Goal: Task Accomplishment & Management: Manage account settings

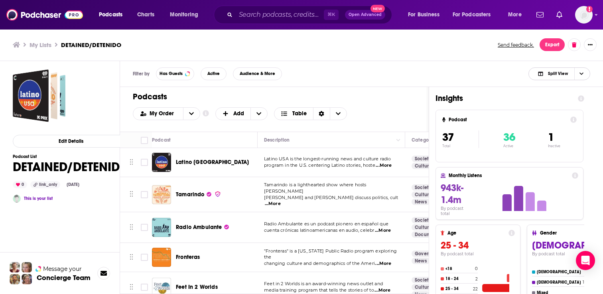
click at [563, 75] on span "Split View" at bounding box center [558, 73] width 20 height 4
click at [559, 95] on div "Podcast Only" at bounding box center [560, 101] width 62 height 14
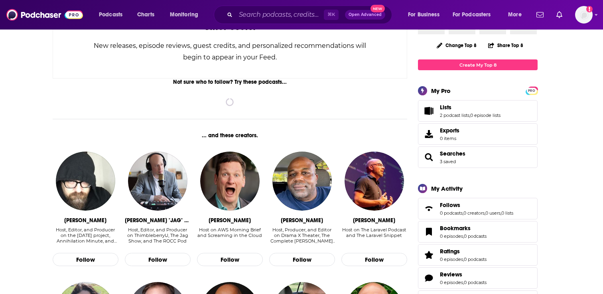
scroll to position [98, 0]
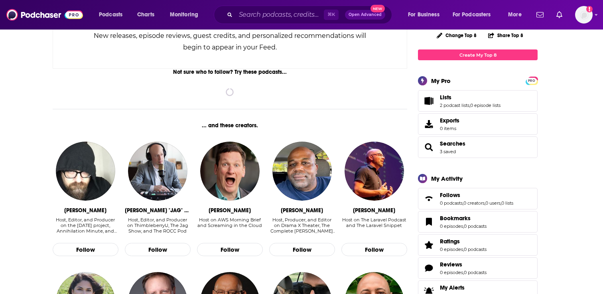
click at [593, 11] on div "Podcasts Charts Monitoring ⌘ K Open Advanced New For Business For Podcasters Mo…" at bounding box center [301, 15] width 603 height 30
click at [585, 15] on img "Logged in as adrian.villarreal" at bounding box center [584, 15] width 18 height 18
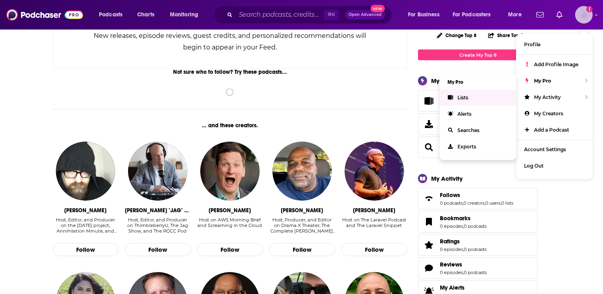
click at [473, 100] on link "Lists" at bounding box center [478, 97] width 77 height 16
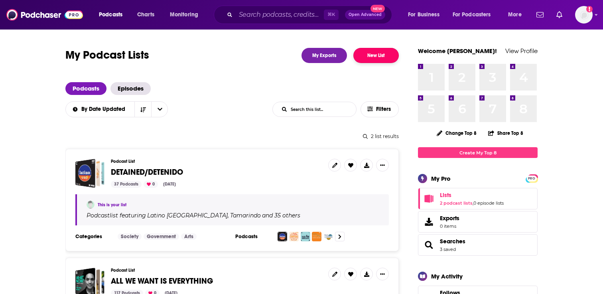
click at [374, 59] on button "New List" at bounding box center [376, 55] width 45 height 15
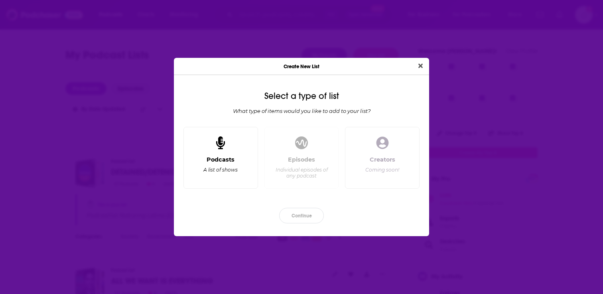
click at [229, 160] on div "Podcasts" at bounding box center [221, 159] width 28 height 7
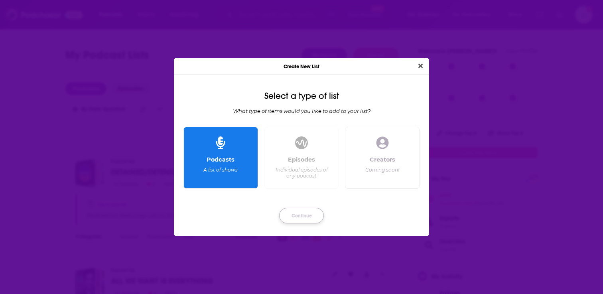
click at [315, 218] on button "Continue" at bounding box center [301, 216] width 45 height 16
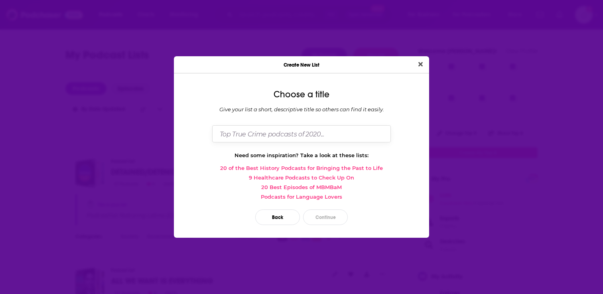
click at [299, 133] on input "Dialog" at bounding box center [301, 133] width 179 height 17
type input "DETAINED - SPANISH"
click at [328, 213] on button "Continue" at bounding box center [325, 217] width 45 height 16
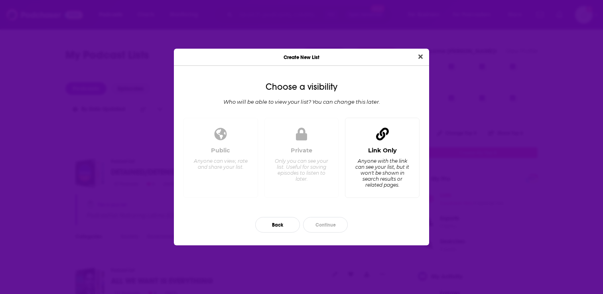
click at [389, 185] on div "Anyone with the link can see your list, but it won't be shown in search results…" at bounding box center [382, 173] width 55 height 30
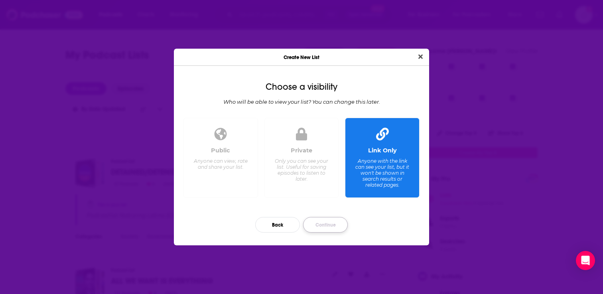
click at [333, 225] on button "Continue" at bounding box center [325, 225] width 45 height 16
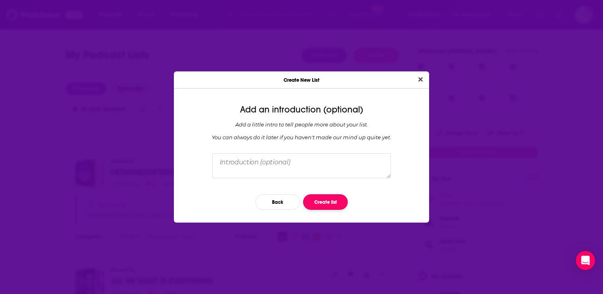
click at [318, 205] on button "Create list" at bounding box center [325, 202] width 45 height 16
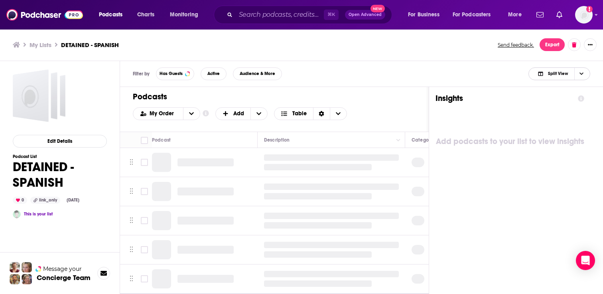
click at [557, 74] on span "Split View" at bounding box center [558, 73] width 20 height 4
click at [554, 101] on span "Podcast Only" at bounding box center [565, 100] width 40 height 4
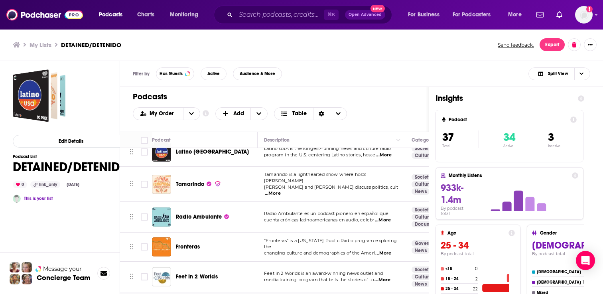
scroll to position [14, 0]
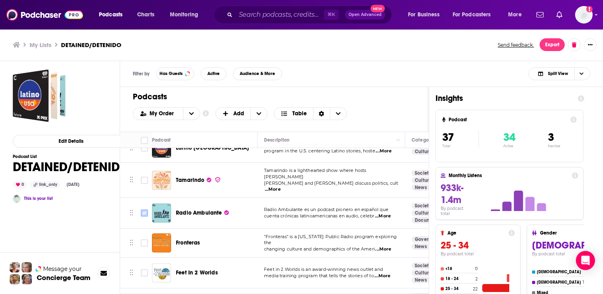
click at [144, 210] on input "Toggle select row" at bounding box center [144, 212] width 7 height 7
checkbox input "true"
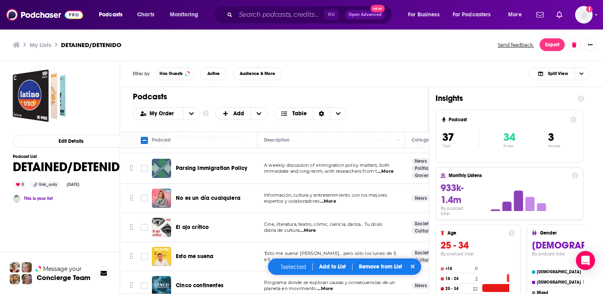
scroll to position [563, 0]
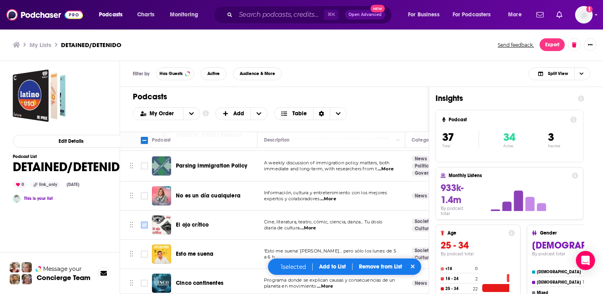
click at [145, 221] on input "Toggle select row" at bounding box center [144, 224] width 7 height 7
checkbox input "true"
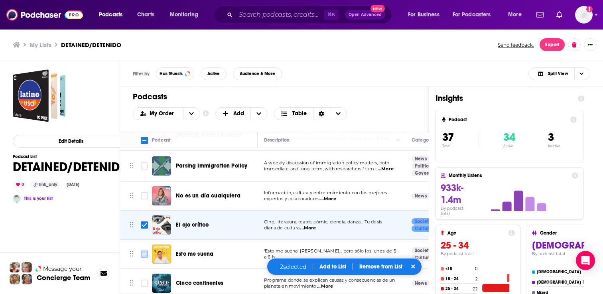
click at [144, 251] on input "Toggle select row" at bounding box center [144, 254] width 7 height 7
checkbox input "true"
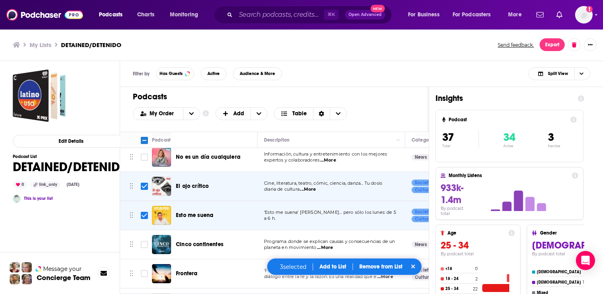
scroll to position [604, 0]
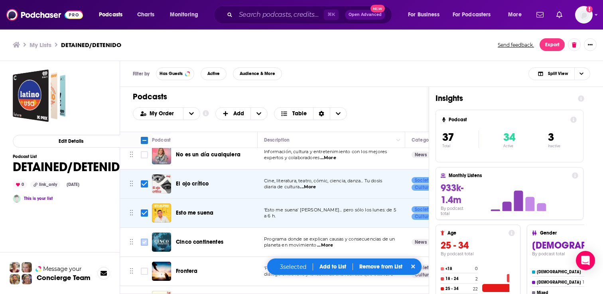
click at [145, 239] on input "Toggle select row" at bounding box center [144, 242] width 7 height 7
checkbox input "true"
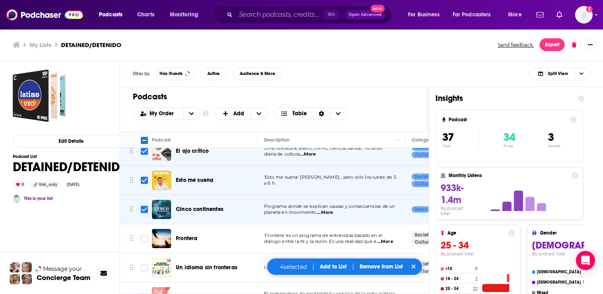
scroll to position [641, 0]
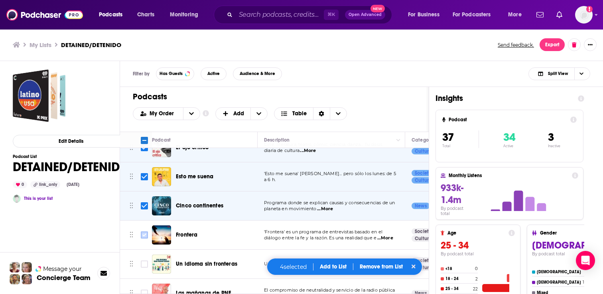
click at [148, 231] on input "Toggle select row" at bounding box center [144, 234] width 7 height 7
checkbox input "true"
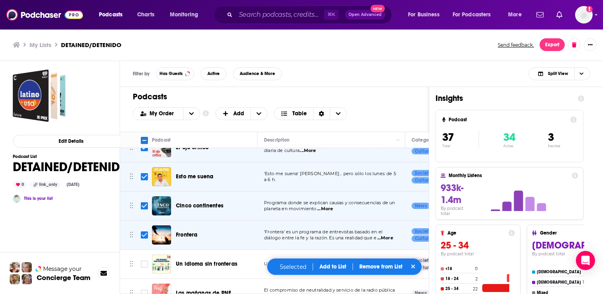
scroll to position [670, 0]
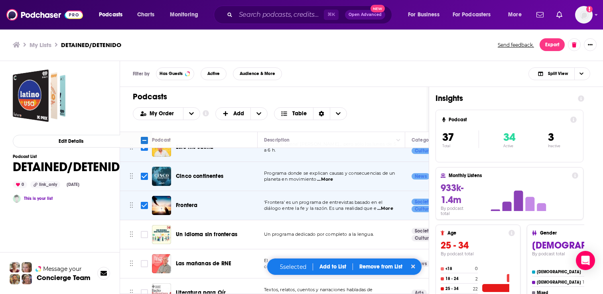
click at [148, 231] on input "Toggle select row" at bounding box center [144, 234] width 7 height 7
checkbox input "true"
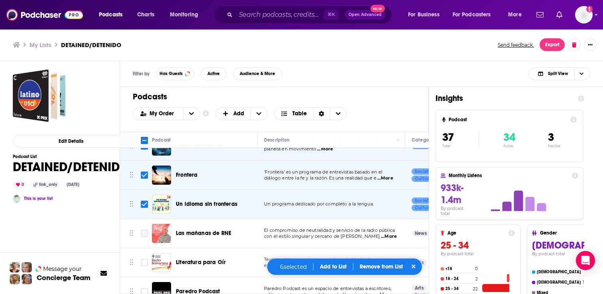
click at [148, 230] on input "Toggle select row" at bounding box center [144, 233] width 7 height 7
checkbox input "true"
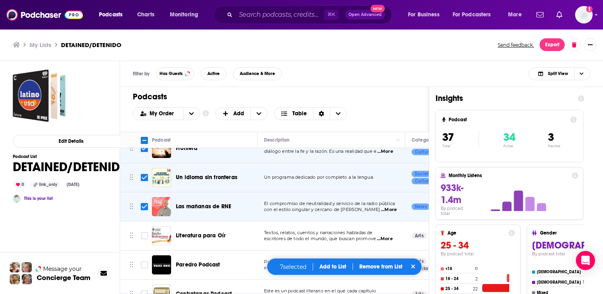
click at [148, 232] on input "Toggle select row" at bounding box center [144, 235] width 7 height 7
checkbox input "true"
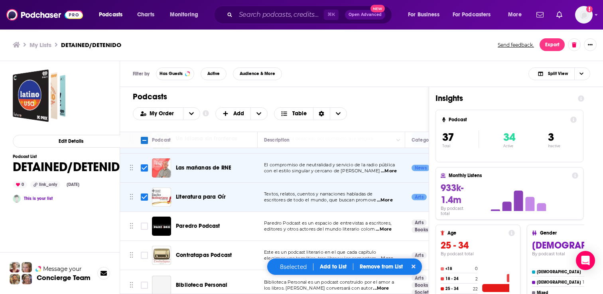
scroll to position [770, 0]
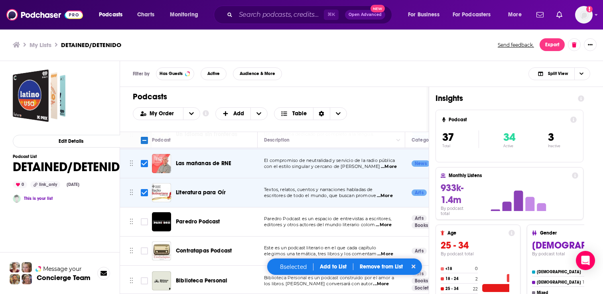
click at [145, 210] on td at bounding box center [144, 221] width 16 height 29
click at [144, 218] on input "Toggle select row" at bounding box center [144, 221] width 7 height 7
checkbox input "true"
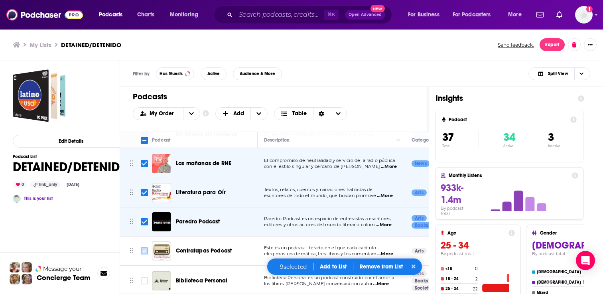
click at [147, 247] on input "Toggle select row" at bounding box center [144, 250] width 7 height 7
checkbox input "true"
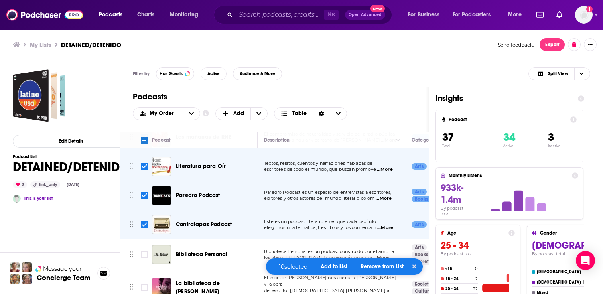
scroll to position [800, 0]
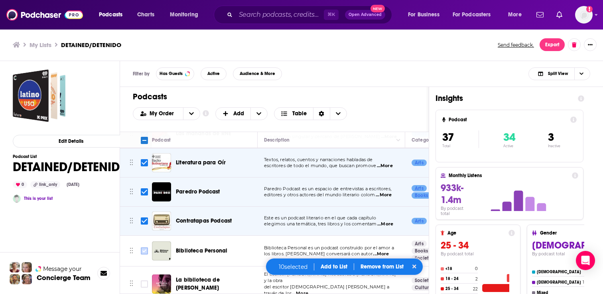
click at [147, 247] on input "Toggle select row" at bounding box center [144, 250] width 7 height 7
checkbox input "true"
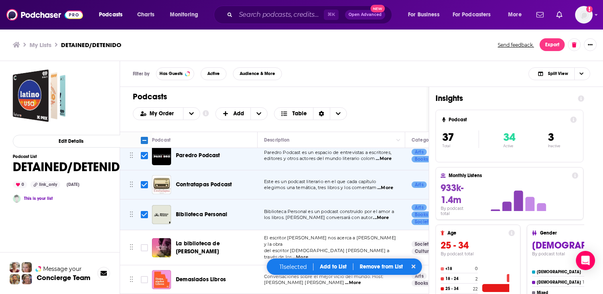
scroll to position [838, 0]
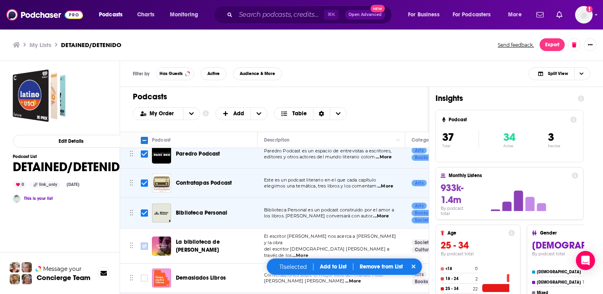
click at [144, 243] on input "Toggle select row" at bounding box center [144, 246] width 7 height 7
checkbox input "true"
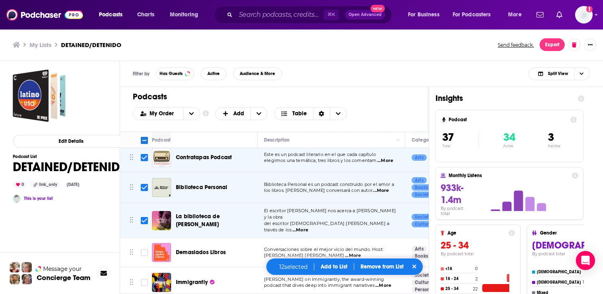
scroll to position [871, 0]
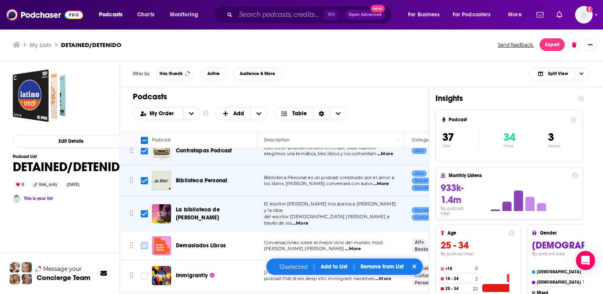
click at [144, 242] on input "Toggle select row" at bounding box center [144, 245] width 7 height 7
checkbox input "true"
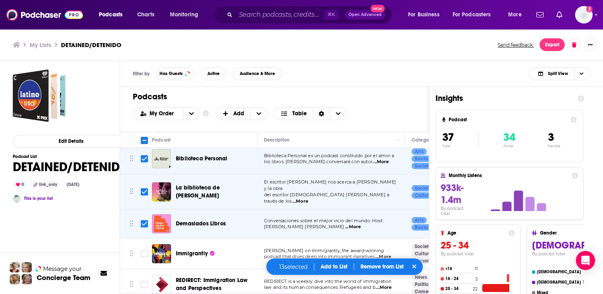
scroll to position [901, 0]
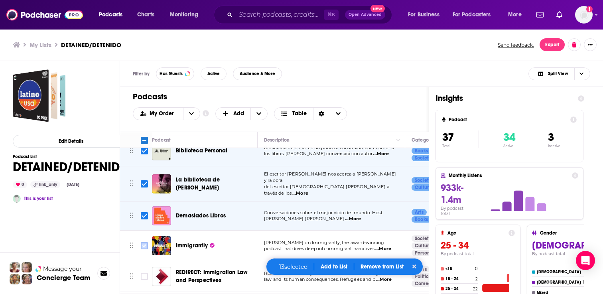
click at [142, 242] on input "Toggle select row" at bounding box center [144, 245] width 7 height 7
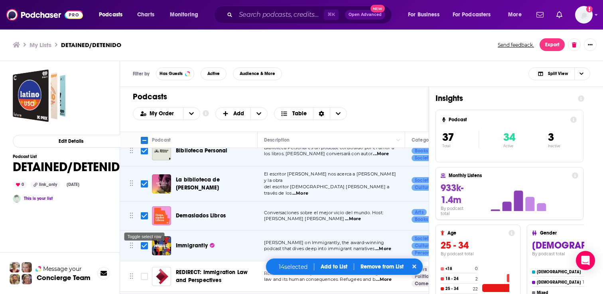
click at [143, 242] on input "Toggle select row" at bounding box center [144, 245] width 7 height 7
checkbox input "false"
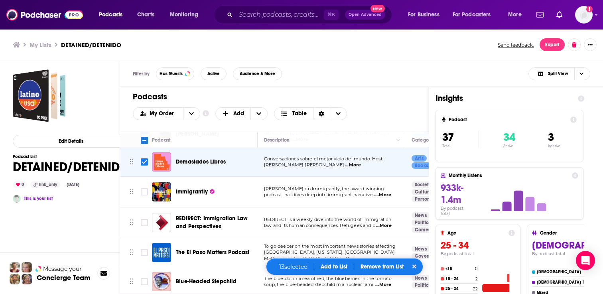
scroll to position [964, 0]
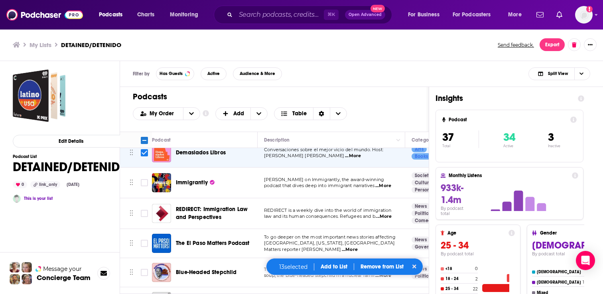
click at [338, 265] on button "Add to List" at bounding box center [334, 266] width 40 height 7
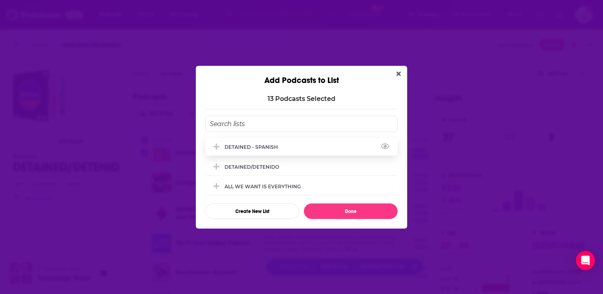
click at [302, 144] on div "DETAINED - SPANISH" at bounding box center [301, 147] width 192 height 18
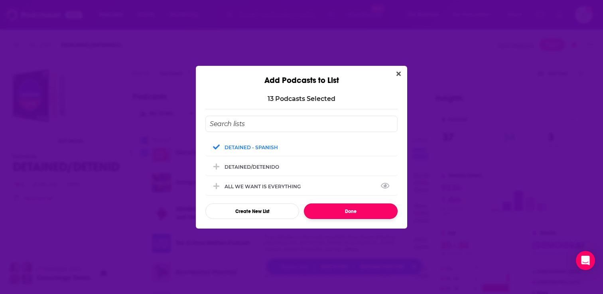
click at [335, 213] on button "Done" at bounding box center [351, 211] width 94 height 16
checkbox input "false"
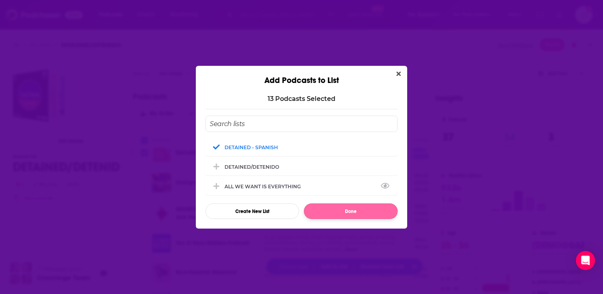
checkbox input "false"
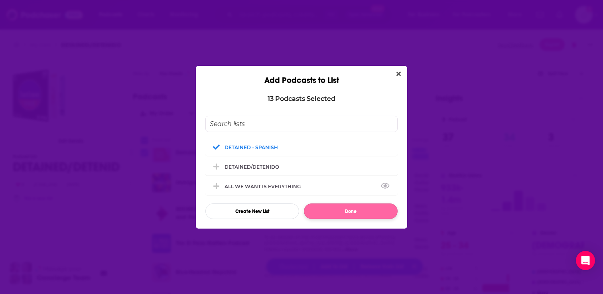
checkbox input "false"
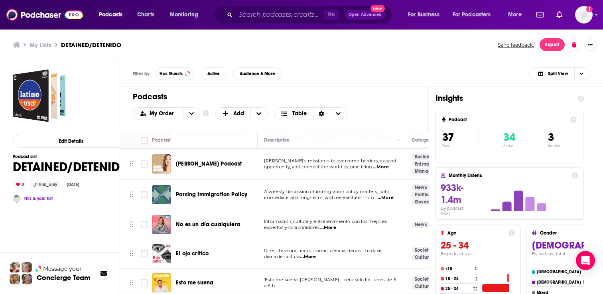
scroll to position [533, 0]
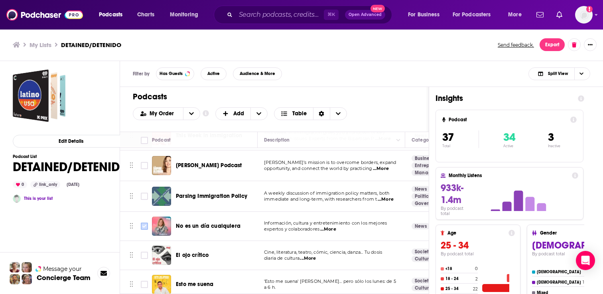
click at [144, 223] on input "Toggle select row" at bounding box center [144, 226] width 7 height 7
checkbox input "true"
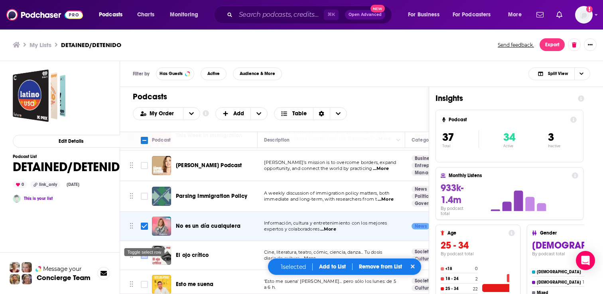
click at [144, 252] on input "Toggle select row" at bounding box center [144, 255] width 7 height 7
checkbox input "true"
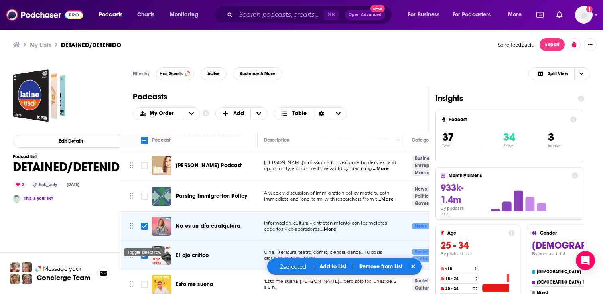
scroll to position [554, 0]
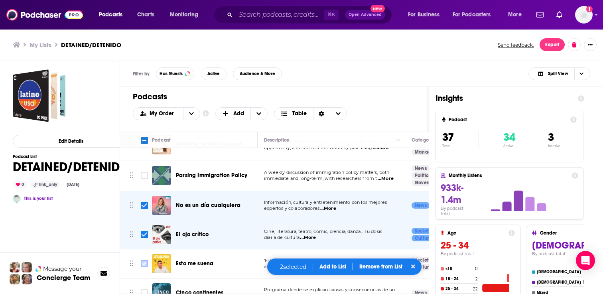
click at [143, 260] on input "Toggle select row" at bounding box center [144, 263] width 7 height 7
checkbox input "true"
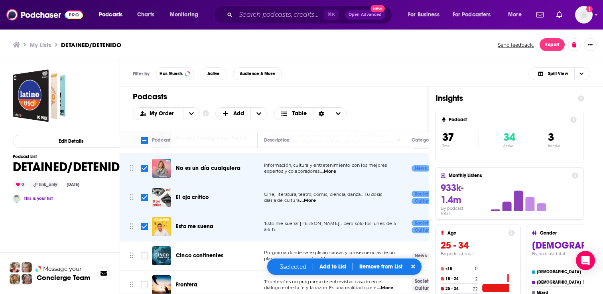
scroll to position [603, 0]
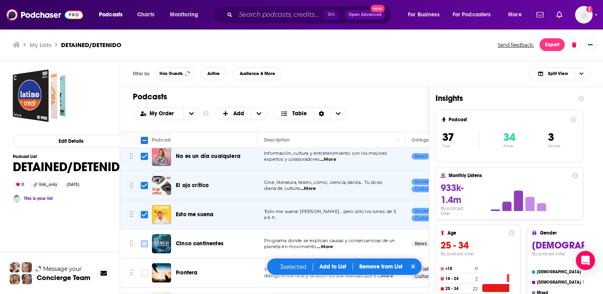
click at [144, 240] on input "Toggle select row" at bounding box center [144, 243] width 7 height 7
checkbox input "true"
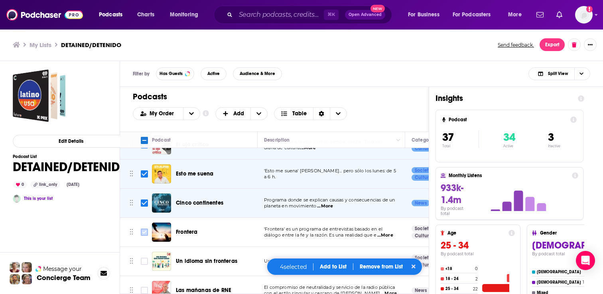
click at [144, 229] on input "Toggle select row" at bounding box center [144, 232] width 7 height 7
checkbox input "true"
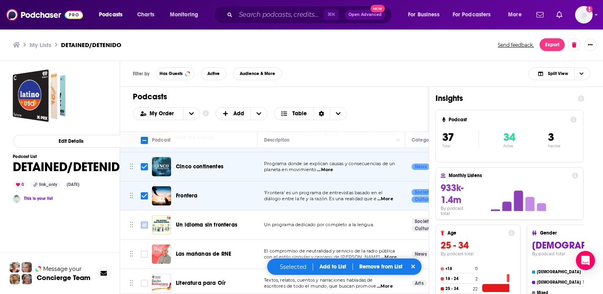
click at [145, 221] on input "Toggle select row" at bounding box center [144, 224] width 7 height 7
checkbox input "true"
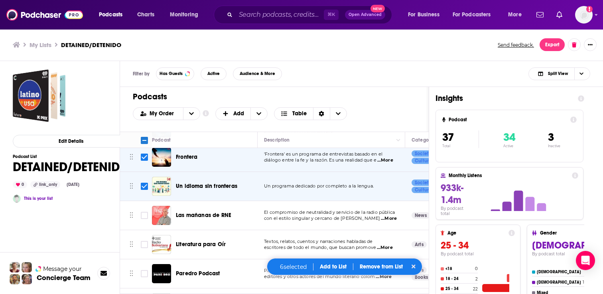
scroll to position [720, 0]
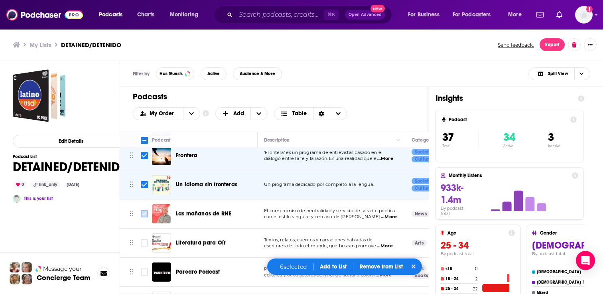
click at [144, 209] on icon "Toggle select row" at bounding box center [145, 214] width 10 height 10
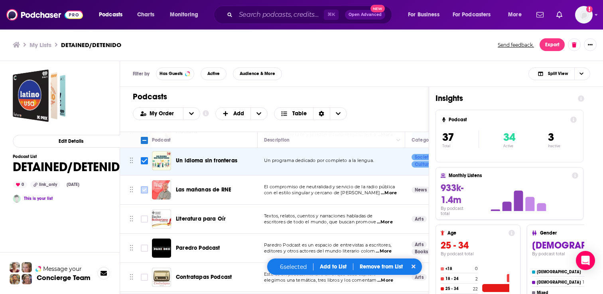
scroll to position [745, 0]
click at [144, 215] on input "Toggle select row" at bounding box center [144, 218] width 7 height 7
checkbox input "true"
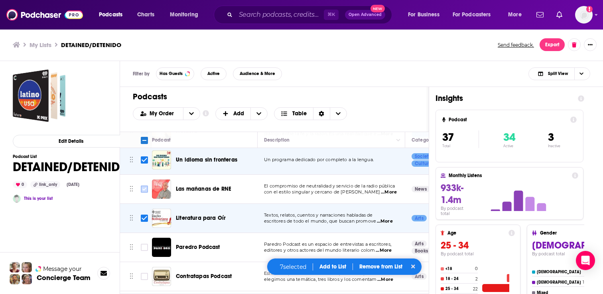
click at [143, 186] on input "Toggle select row" at bounding box center [144, 189] width 7 height 7
checkbox input "true"
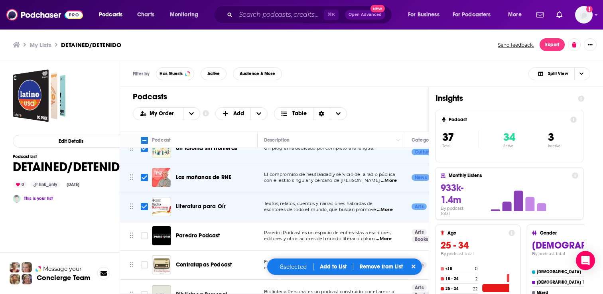
scroll to position [764, 0]
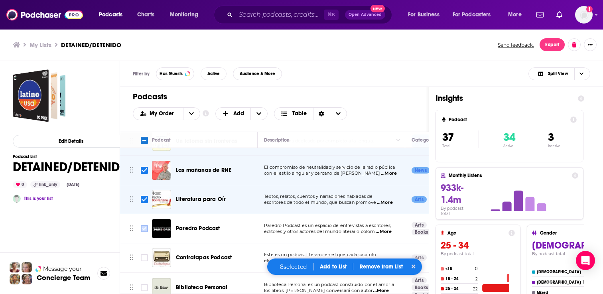
click at [142, 225] on input "Toggle select row" at bounding box center [144, 228] width 7 height 7
checkbox input "true"
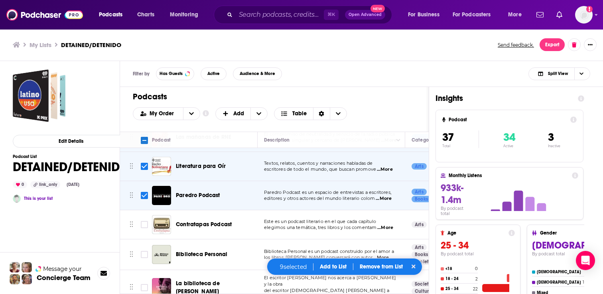
scroll to position [802, 0]
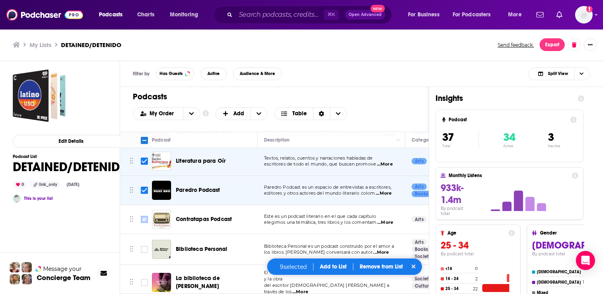
click at [142, 216] on input "Toggle select row" at bounding box center [144, 219] width 7 height 7
checkbox input "true"
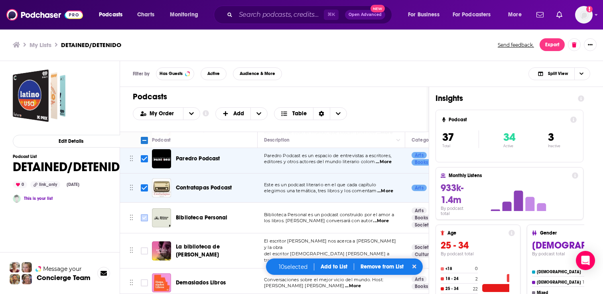
click at [142, 214] on input "Toggle select row" at bounding box center [144, 217] width 7 height 7
checkbox input "true"
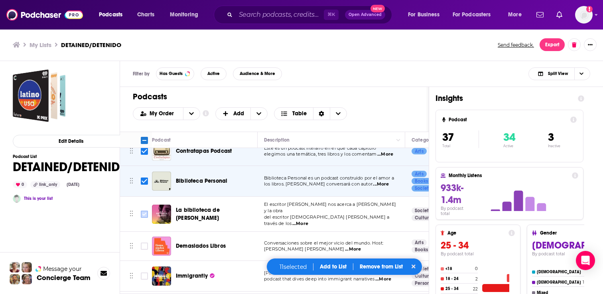
click at [143, 211] on input "Toggle select row" at bounding box center [144, 214] width 7 height 7
checkbox input "true"
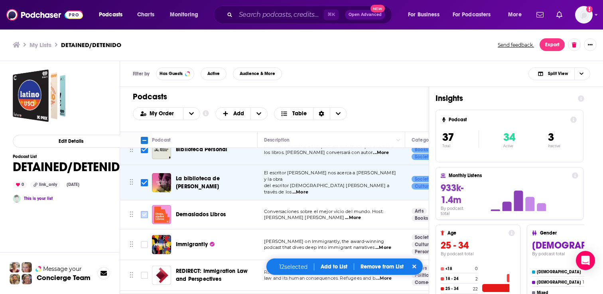
click at [143, 211] on input "Toggle select row" at bounding box center [144, 214] width 7 height 7
checkbox input "true"
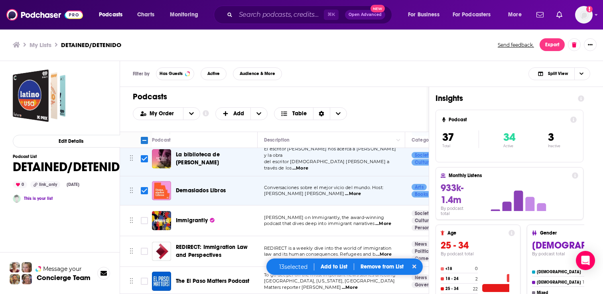
scroll to position [928, 0]
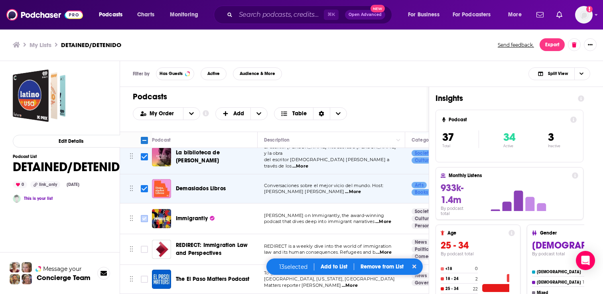
click at [143, 215] on input "Toggle select row" at bounding box center [144, 218] width 7 height 7
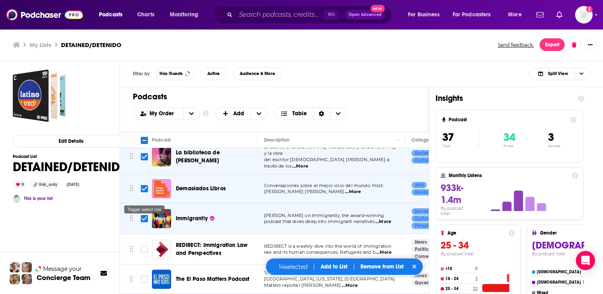
click at [143, 215] on input "Toggle select row" at bounding box center [144, 218] width 7 height 7
checkbox input "false"
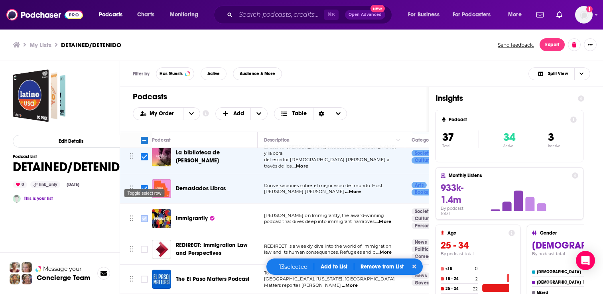
scroll to position [964, 0]
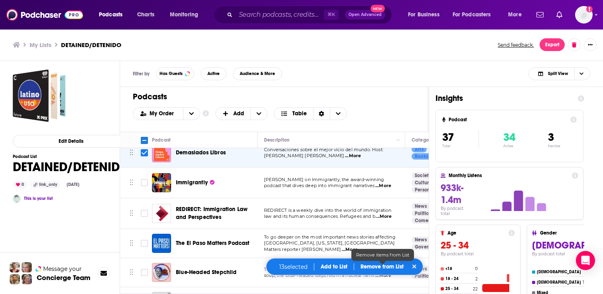
click at [388, 270] on p "Remove from List" at bounding box center [382, 266] width 43 height 7
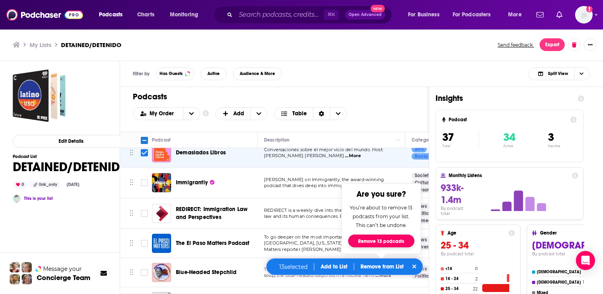
click at [380, 242] on button "Remove 13 podcasts" at bounding box center [381, 241] width 66 height 13
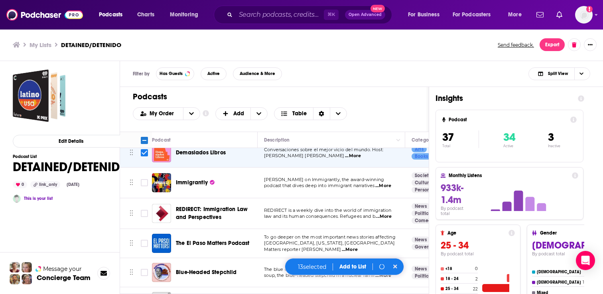
checkbox input "false"
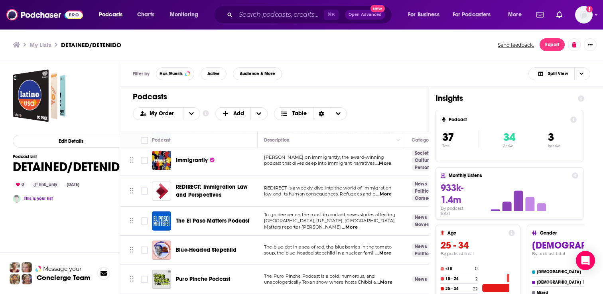
scroll to position [583, 0]
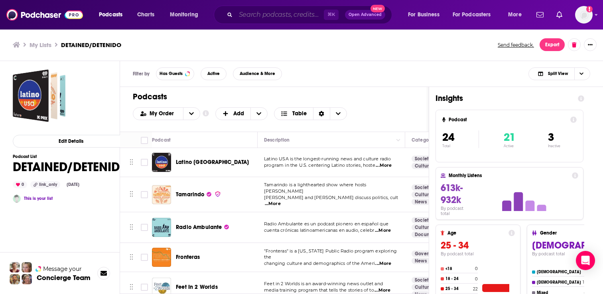
click at [270, 18] on input "Search podcasts, credits, & more..." at bounding box center [280, 14] width 88 height 13
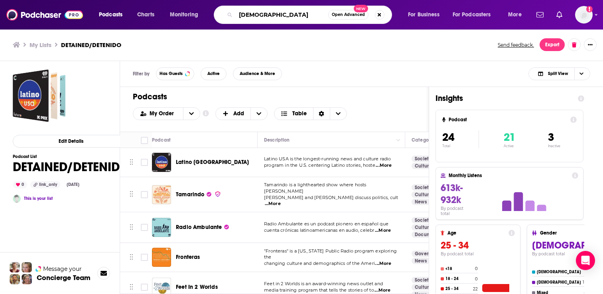
type input "[DEMOGRAPHIC_DATA]"
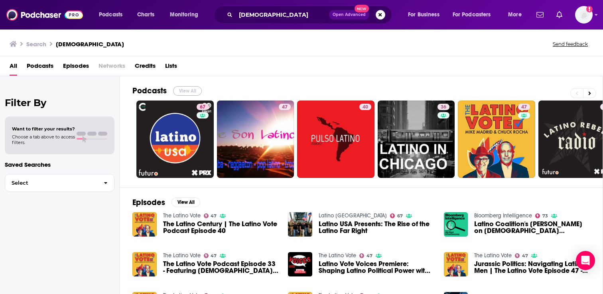
click at [189, 92] on button "View All" at bounding box center [187, 91] width 29 height 10
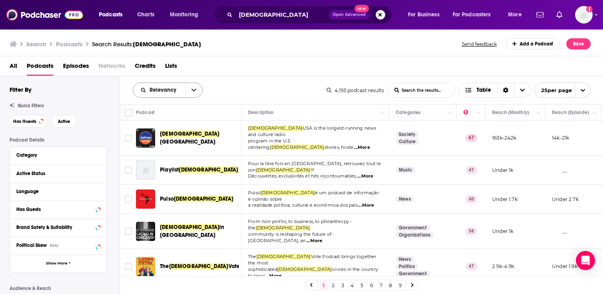
click at [192, 88] on icon "open menu" at bounding box center [194, 90] width 5 height 6
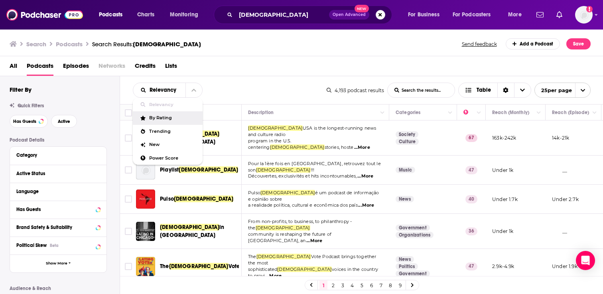
click at [263, 82] on div "Relevancy Relevancy By Rating Trending New Power Score List Search Input Search…" at bounding box center [362, 90] width 484 height 28
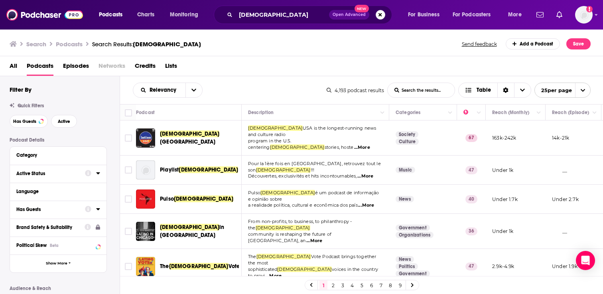
click at [47, 172] on div "Active Status" at bounding box center [47, 174] width 63 height 6
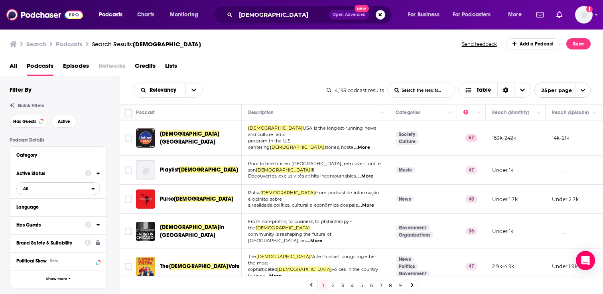
click at [37, 189] on span "All" at bounding box center [54, 188] width 75 height 10
click at [39, 215] on span "Active" at bounding box center [40, 215] width 41 height 4
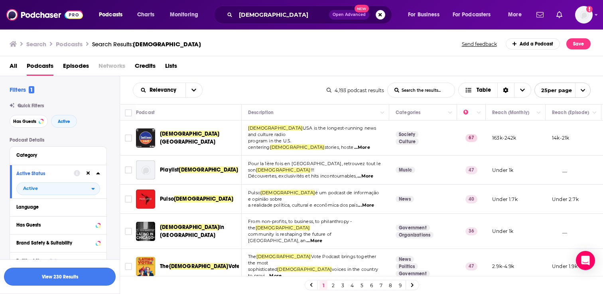
click at [52, 276] on button "View 230 Results" at bounding box center [60, 277] width 112 height 18
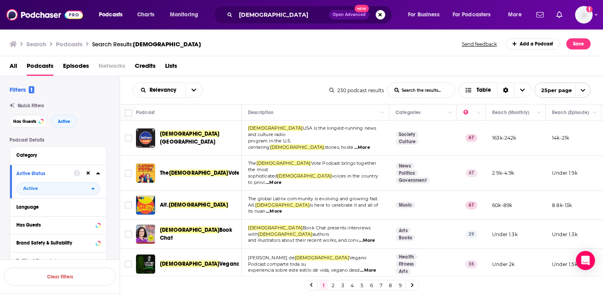
click at [282, 180] on span "...More" at bounding box center [274, 183] width 16 height 6
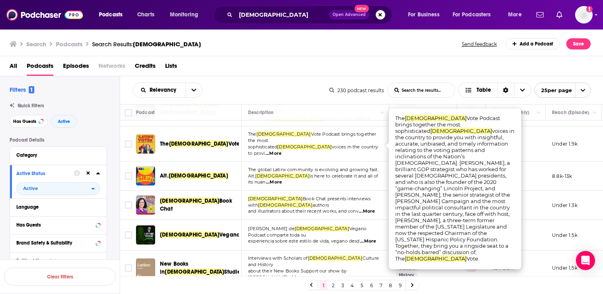
scroll to position [33, 0]
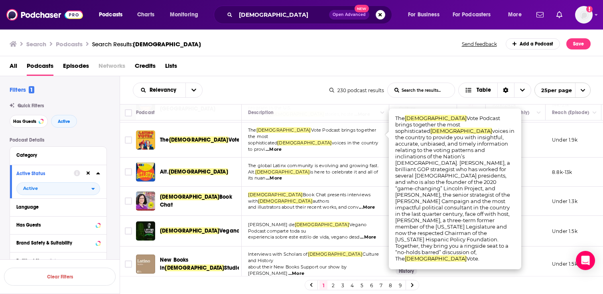
click at [243, 158] on td "The global Latinx community is evolving and growing fast. Alt. Latino is here t…" at bounding box center [316, 172] width 148 height 29
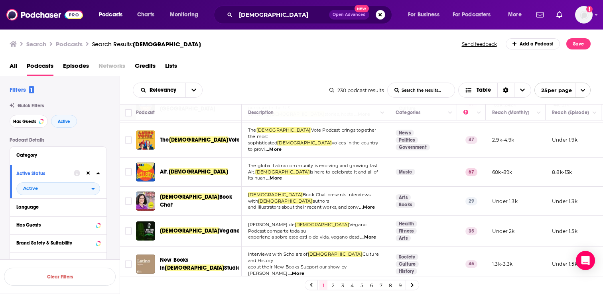
click at [282, 175] on span "...More" at bounding box center [274, 178] width 16 height 6
click at [242, 169] on div "Alt. [DEMOGRAPHIC_DATA]" at bounding box center [201, 171] width 83 height 19
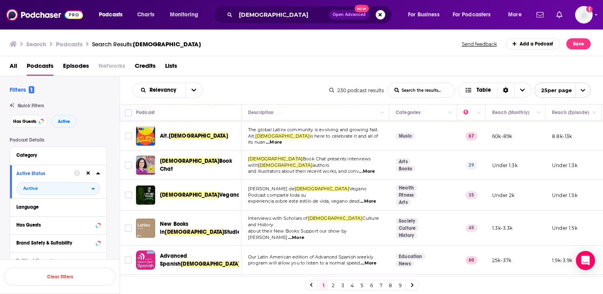
click at [367, 168] on span "...More" at bounding box center [367, 171] width 16 height 6
click at [126, 162] on input "Toggle select row" at bounding box center [128, 165] width 7 height 7
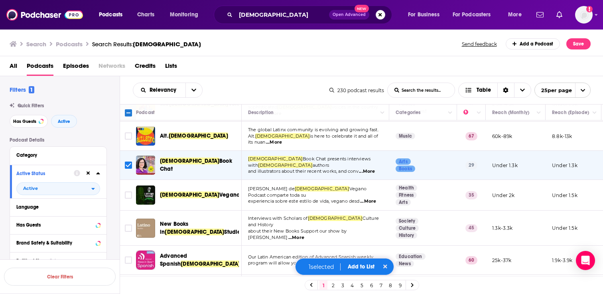
click at [359, 264] on button "Add to List" at bounding box center [362, 266] width 40 height 7
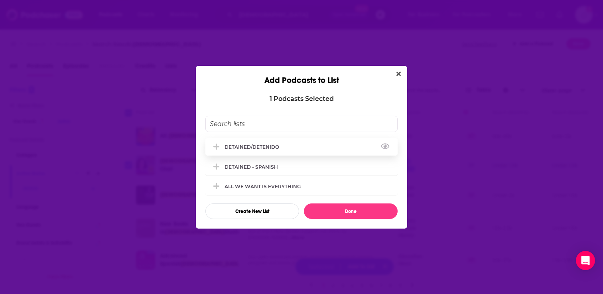
click at [284, 148] on div "DETAINED/DETENIDO" at bounding box center [301, 147] width 192 height 18
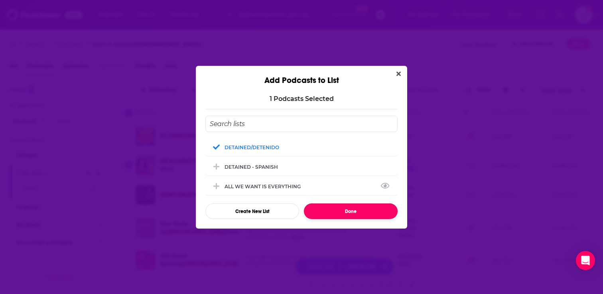
click at [332, 207] on button "Done" at bounding box center [351, 211] width 94 height 16
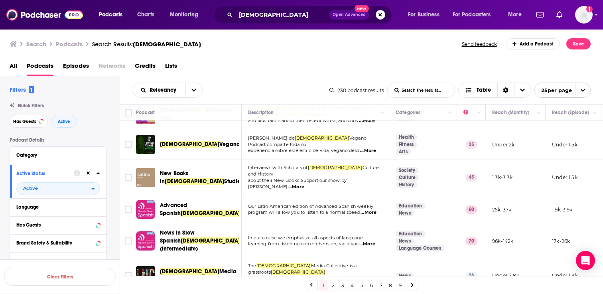
scroll to position [127, 0]
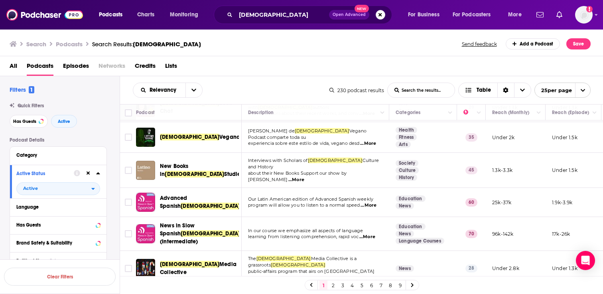
click at [304, 177] on span "...More" at bounding box center [296, 180] width 16 height 6
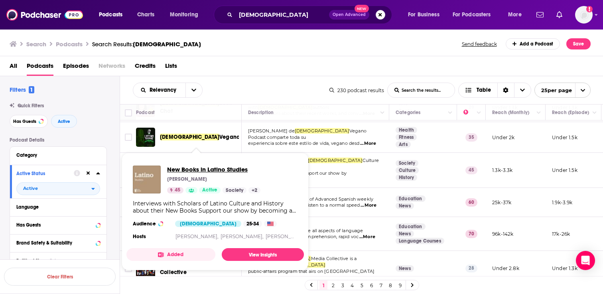
click at [193, 172] on span "New Books in Latino Studies" at bounding box center [213, 170] width 93 height 8
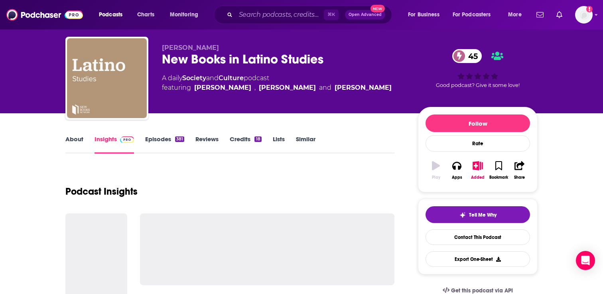
scroll to position [24, 0]
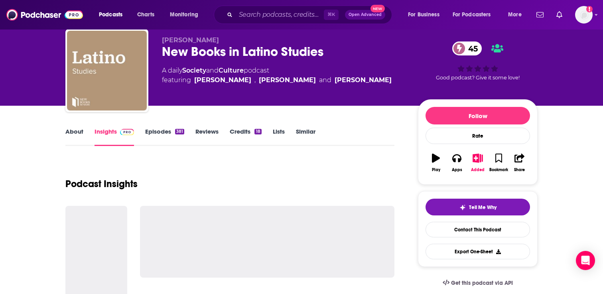
click at [166, 131] on link "Episodes 381" at bounding box center [164, 137] width 39 height 18
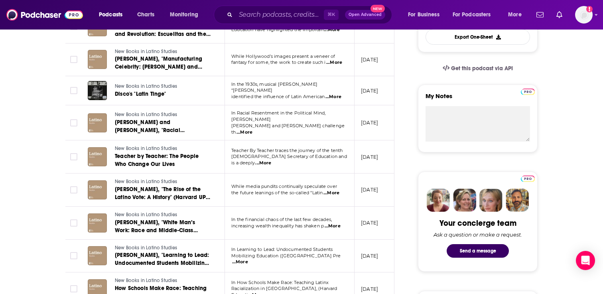
scroll to position [245, 0]
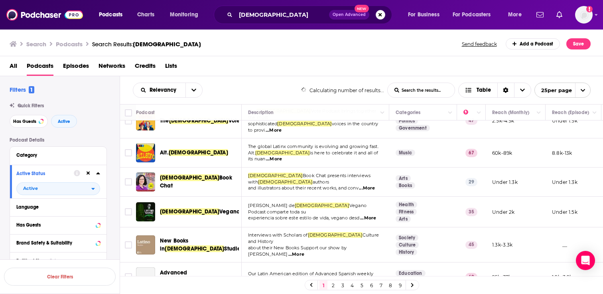
scroll to position [60, 0]
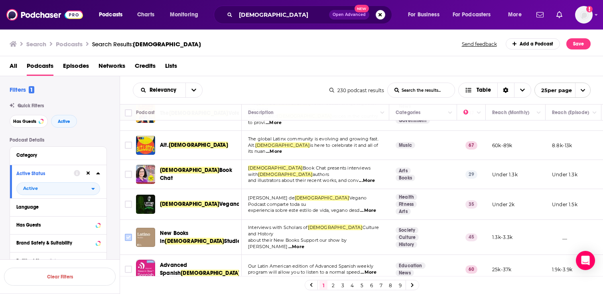
click at [131, 234] on input "Toggle select row" at bounding box center [128, 237] width 7 height 7
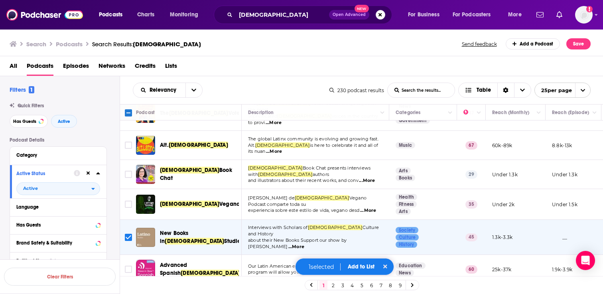
click at [353, 269] on button "Add to List" at bounding box center [362, 266] width 40 height 7
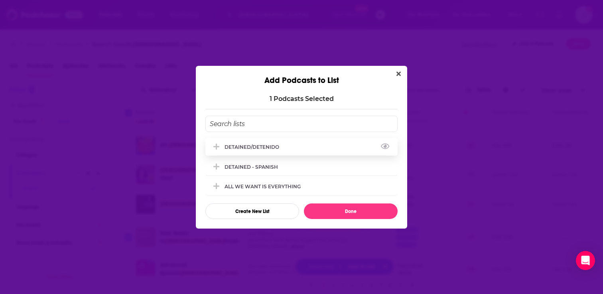
click at [288, 146] on div "DETAINED/DETENIDO" at bounding box center [301, 147] width 192 height 18
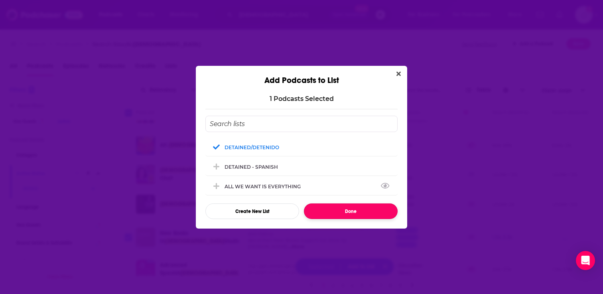
click at [322, 209] on button "Done" at bounding box center [351, 211] width 94 height 16
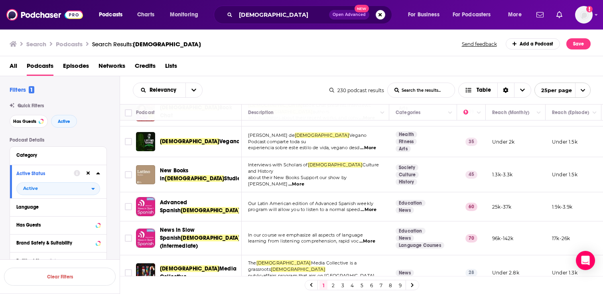
scroll to position [137, 0]
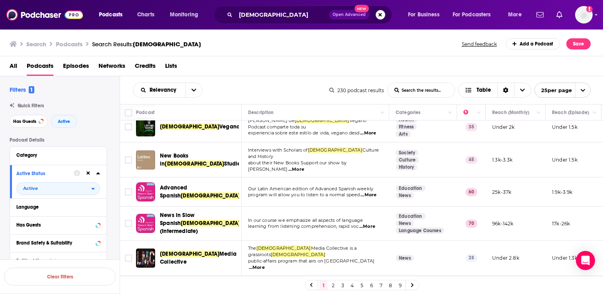
click at [372, 192] on span "...More" at bounding box center [369, 195] width 16 height 6
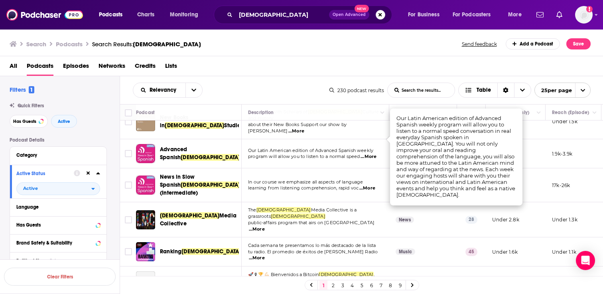
scroll to position [178, 0]
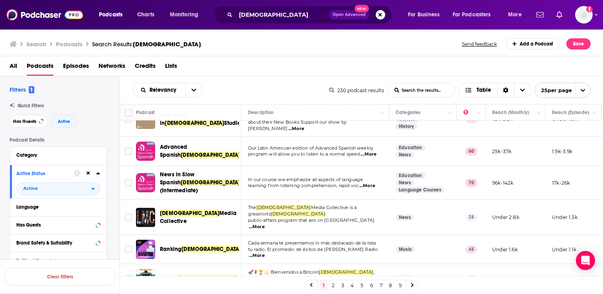
click at [239, 200] on td "Latino Media Collective" at bounding box center [189, 217] width 106 height 35
click at [265, 224] on span "...More" at bounding box center [257, 227] width 16 height 6
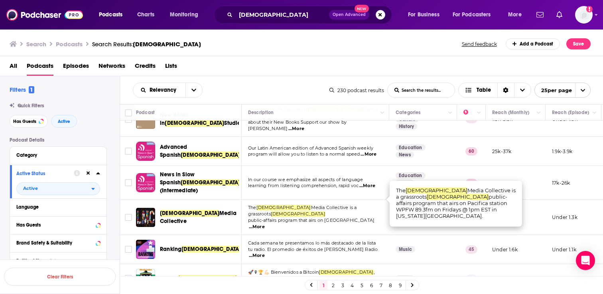
click at [241, 209] on div "Latino Media Collective" at bounding box center [201, 217] width 83 height 16
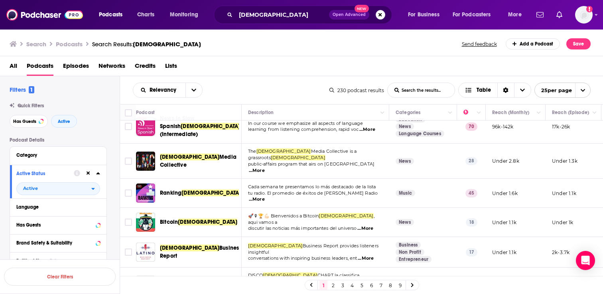
scroll to position [235, 0]
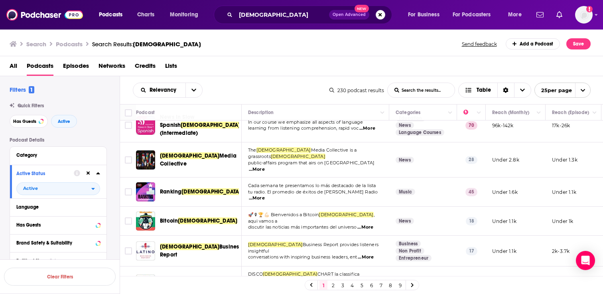
click at [265, 195] on span "...More" at bounding box center [257, 198] width 16 height 6
click at [241, 182] on div "Ranking Latino américa" at bounding box center [201, 191] width 83 height 19
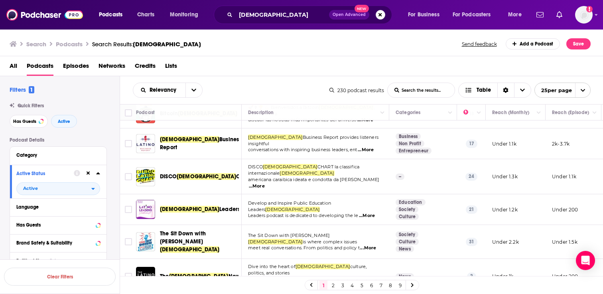
scroll to position [363, 0]
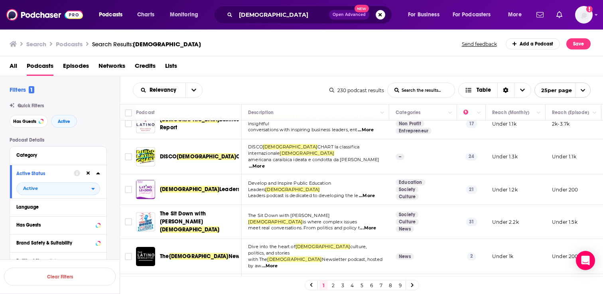
click at [368, 193] on span "...More" at bounding box center [367, 196] width 16 height 6
click at [242, 174] on td "Develop and Inspire Public Education Leaders [DEMOGRAPHIC_DATA] Leaders podcast…" at bounding box center [316, 189] width 148 height 31
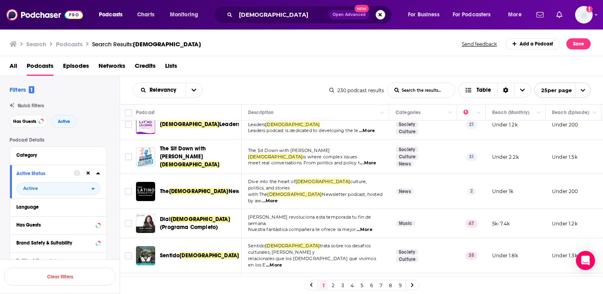
scroll to position [432, 0]
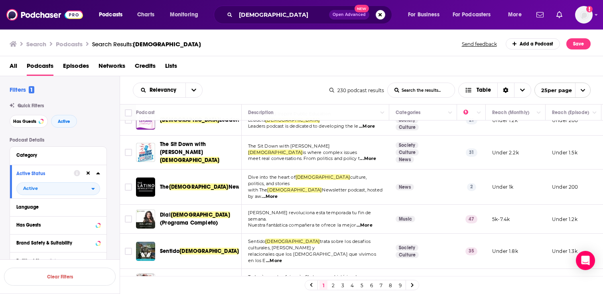
click at [278, 194] on span "...More" at bounding box center [270, 197] width 16 height 6
click at [128, 184] on input "Toggle select row" at bounding box center [128, 187] width 7 height 7
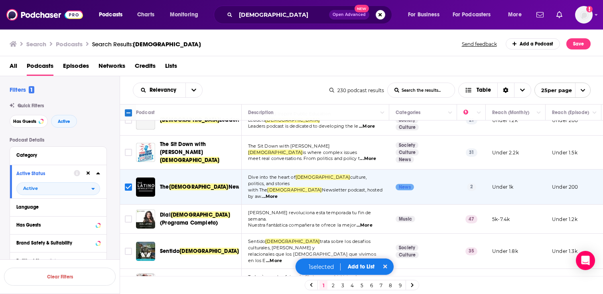
click at [355, 264] on button "Add to List" at bounding box center [362, 266] width 40 height 7
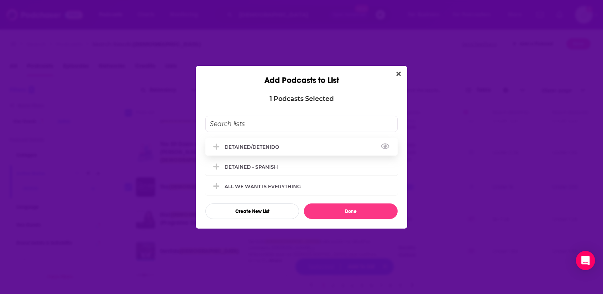
click at [277, 146] on div "DETAINED/DETENIDO" at bounding box center [254, 147] width 59 height 6
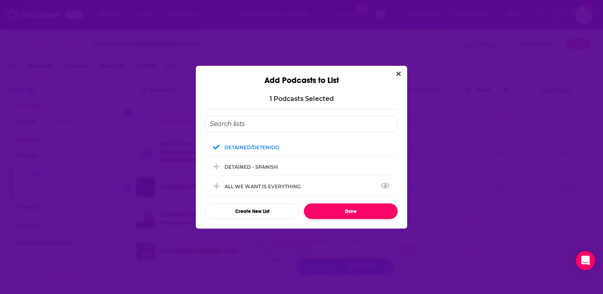
click at [333, 210] on button "Done" at bounding box center [351, 211] width 94 height 16
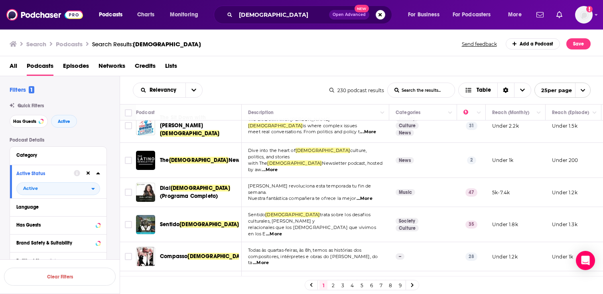
scroll to position [462, 0]
